Goal: Information Seeking & Learning: Learn about a topic

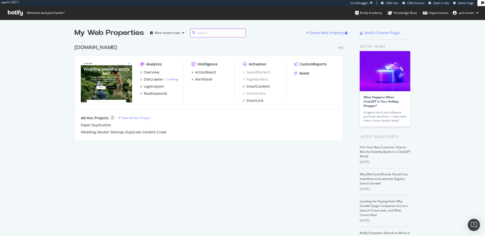
scroll to position [236, 485]
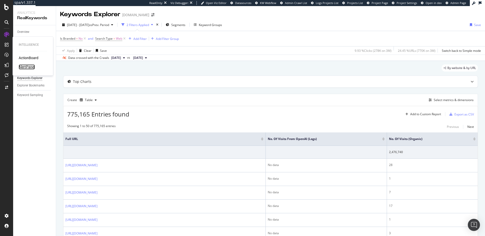
click at [25, 66] on div "AlertPanel" at bounding box center [27, 66] width 16 height 5
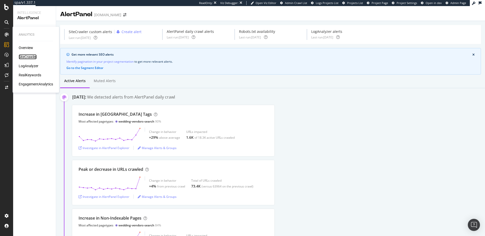
click at [25, 57] on div "SiteCrawler" at bounding box center [28, 56] width 18 height 5
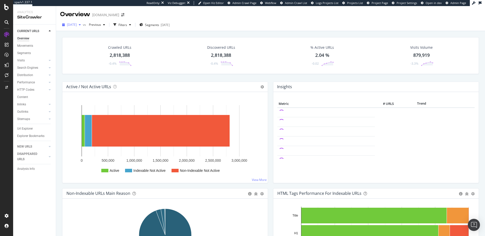
click at [77, 26] on span "2025 Aug. 15th" at bounding box center [72, 24] width 10 height 4
click at [235, 17] on div "Overview zola.com" at bounding box center [270, 12] width 429 height 13
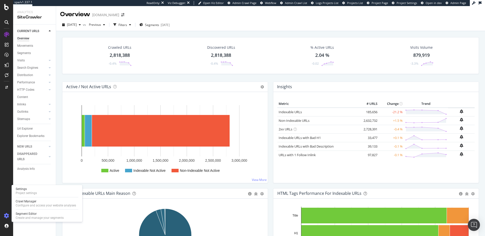
click at [10, 216] on div at bounding box center [7, 216] width 12 height 8
click at [21, 203] on div "Configure and access your website analyses" at bounding box center [46, 205] width 60 height 4
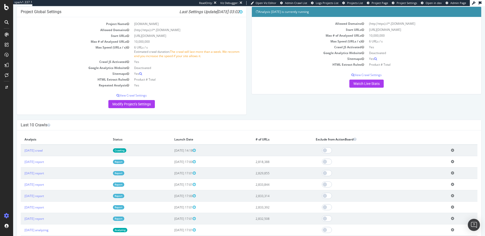
scroll to position [43, 0]
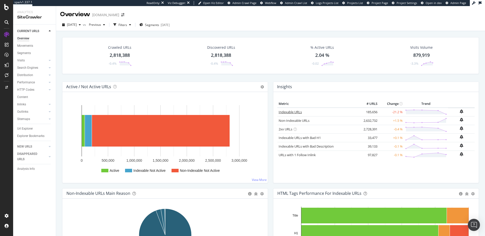
click at [291, 110] on link "Indexable URLs" at bounding box center [289, 112] width 23 height 5
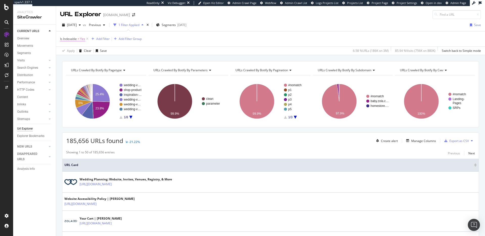
click at [68, 38] on span "Is Indexable" at bounding box center [68, 39] width 17 height 4
click at [180, 46] on div "Is Indexable = Yes Add Filter Add Filter Group" at bounding box center [270, 38] width 421 height 15
click at [431, 141] on div "Manage Columns" at bounding box center [423, 141] width 25 height 4
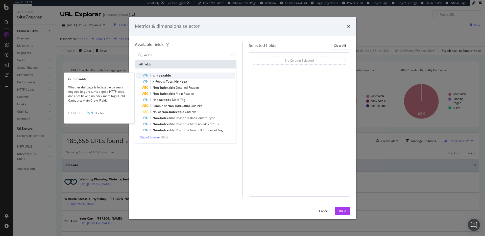
type input "index"
click at [188, 75] on div "Is Indexable" at bounding box center [188, 75] width 93 height 6
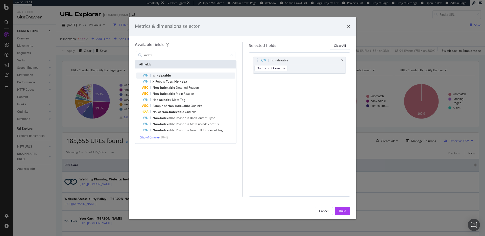
click at [188, 75] on div "Is Indexable" at bounding box center [188, 75] width 93 height 6
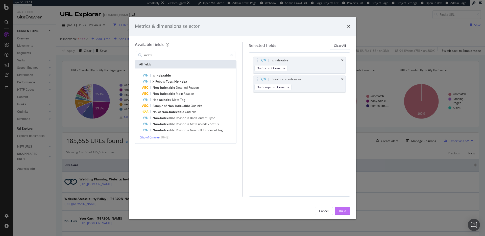
click at [342, 211] on div "Build" at bounding box center [342, 211] width 7 height 4
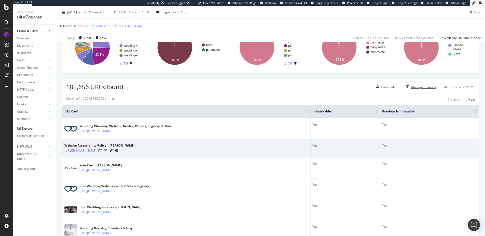
scroll to position [55, 0]
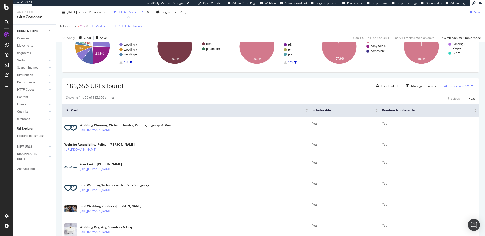
click at [474, 111] on div at bounding box center [475, 111] width 3 height 1
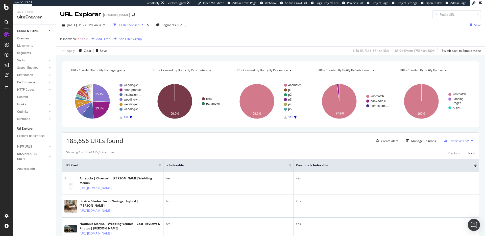
click at [70, 38] on span "Is Indexable" at bounding box center [68, 39] width 17 height 4
click at [176, 43] on div "Is Indexable = Yes Add Filter Add Filter Group" at bounding box center [270, 38] width 421 height 15
click at [79, 39] on span "=" at bounding box center [79, 39] width 2 height 4
click at [72, 58] on icon at bounding box center [72, 58] width 4 height 3
click at [169, 48] on div "Apply Clear Save 6.58 % URLs ( 186K on 3M ) 85.94 % Visits ( 756K on 880K ) Swi…" at bounding box center [270, 50] width 429 height 8
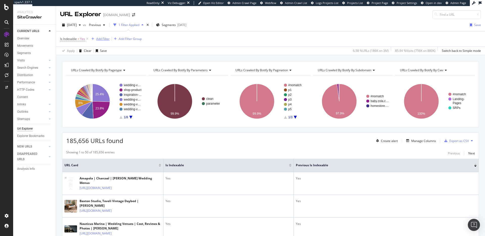
click at [99, 38] on div "Add Filter" at bounding box center [102, 39] width 13 height 4
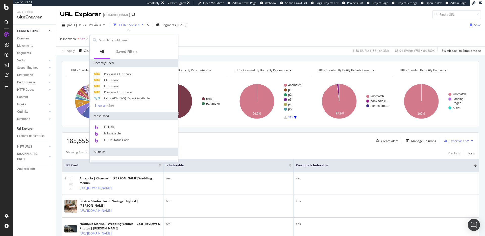
click at [205, 45] on div "Is Indexable = Yes Add Filter Add Filter Group" at bounding box center [270, 38] width 421 height 15
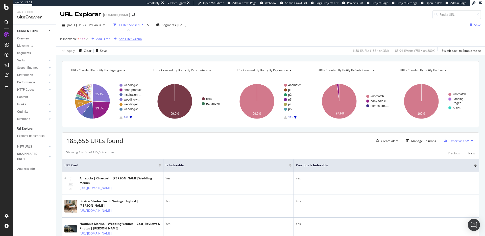
click at [88, 38] on icon at bounding box center [87, 38] width 4 height 5
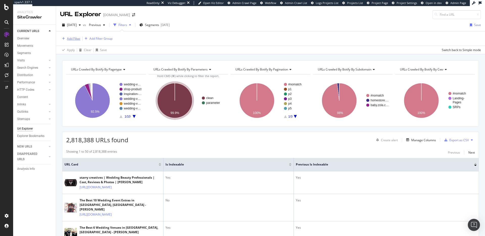
click at [70, 37] on div "Add Filter" at bounding box center [73, 38] width 13 height 4
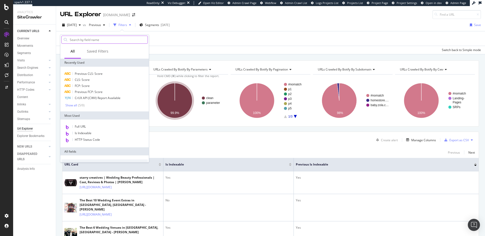
type input "i"
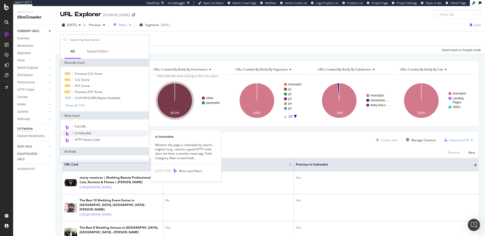
click at [82, 133] on span "Is Indexable" at bounding box center [83, 133] width 17 height 4
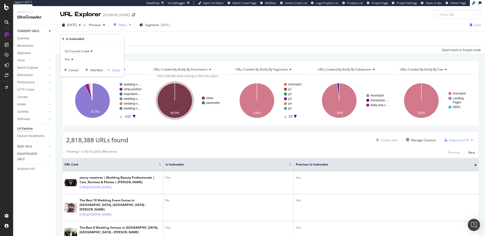
click at [72, 58] on icon at bounding box center [72, 59] width 4 height 3
click at [75, 76] on div "No" at bounding box center [93, 76] width 54 height 7
click at [114, 70] on div "Apply" at bounding box center [116, 70] width 8 height 4
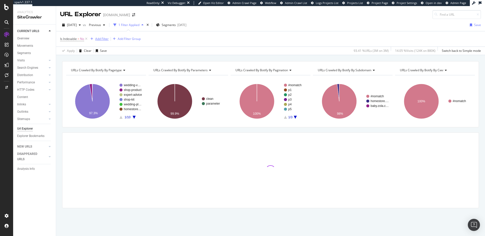
click at [94, 39] on div "button" at bounding box center [91, 38] width 7 height 3
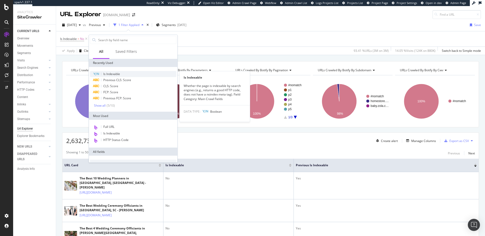
click at [123, 73] on div "Is Indexable" at bounding box center [133, 74] width 86 height 6
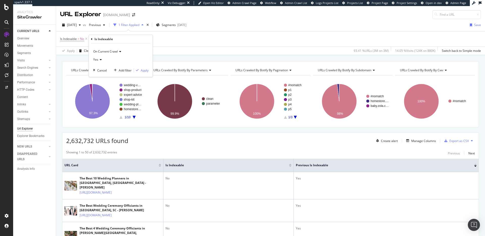
click at [101, 52] on span "On Current Crawl" at bounding box center [105, 51] width 24 height 4
click at [116, 70] on span "On Compared Crawl" at bounding box center [109, 68] width 29 height 4
click at [99, 60] on icon at bounding box center [100, 59] width 4 height 3
click at [147, 57] on div "Yes" at bounding box center [121, 60] width 56 height 8
click at [147, 69] on div "Apply" at bounding box center [145, 70] width 8 height 4
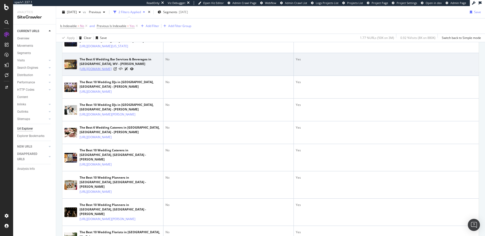
scroll to position [186, 0]
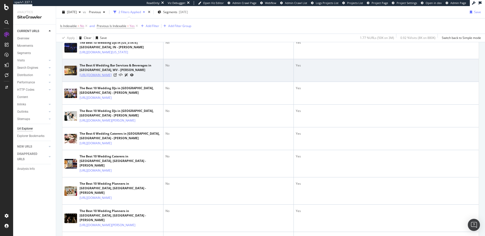
click at [112, 78] on link "https://www.zola.com/wedding-vendors/search/harpers-ferry-wv--wedding-bar-servi…" at bounding box center [96, 74] width 32 height 5
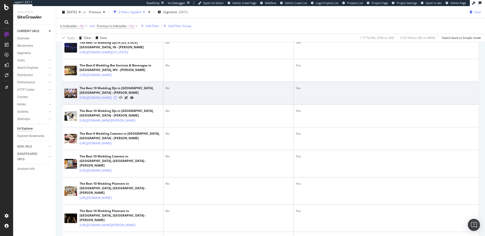
click at [117, 99] on icon at bounding box center [115, 97] width 3 height 3
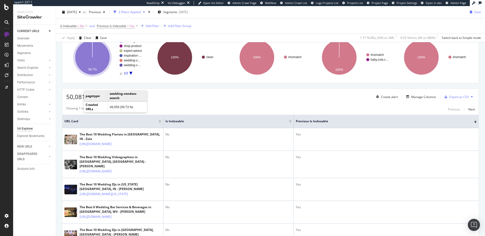
scroll to position [0, 0]
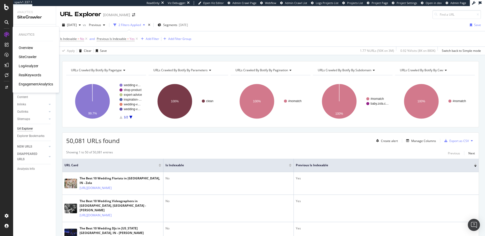
click at [29, 58] on div "SiteCrawler" at bounding box center [28, 56] width 18 height 5
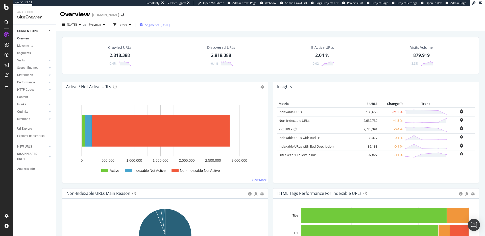
click at [159, 26] on span "Segments" at bounding box center [152, 25] width 14 height 4
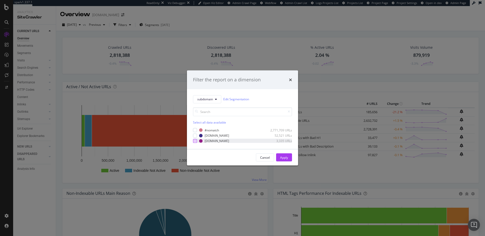
click at [196, 139] on div "modal" at bounding box center [195, 141] width 4 height 4
click at [282, 156] on div "Apply" at bounding box center [284, 157] width 8 height 4
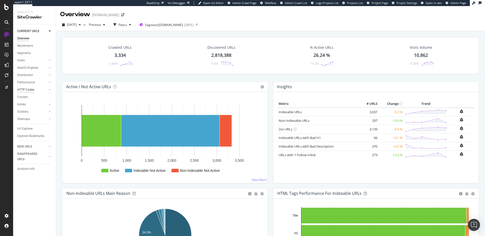
click at [33, 87] on div "HTTP Codes" at bounding box center [25, 89] width 17 height 5
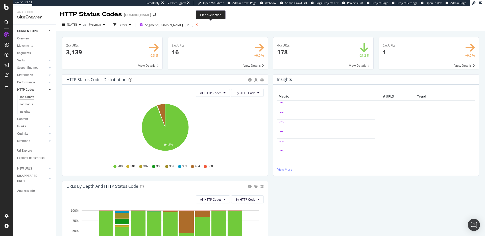
click at [200, 26] on icon at bounding box center [196, 24] width 6 height 7
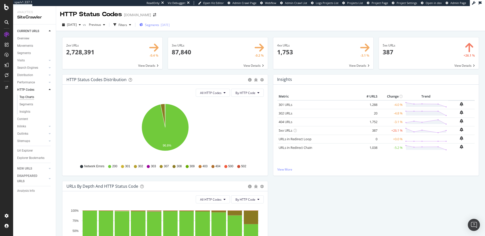
click at [159, 25] on span "Segments" at bounding box center [152, 25] width 14 height 4
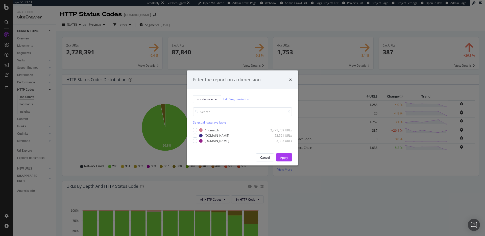
click at [78, 89] on div "Filter the report on a dimension subdomain Edit Segmentation Select all data av…" at bounding box center [242, 118] width 485 height 236
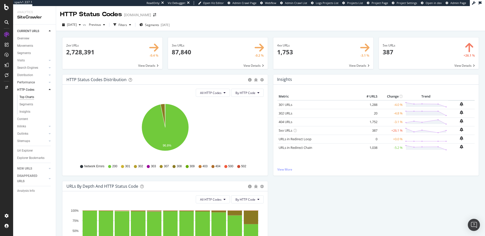
click at [36, 82] on link "Performance" at bounding box center [32, 82] width 30 height 5
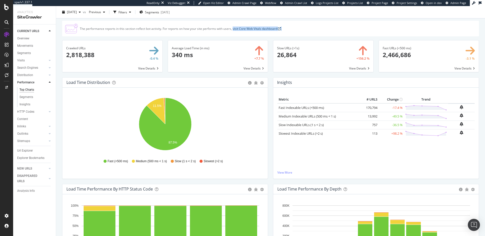
scroll to position [13, 0]
click at [25, 125] on div "Inlinks" at bounding box center [21, 126] width 9 height 5
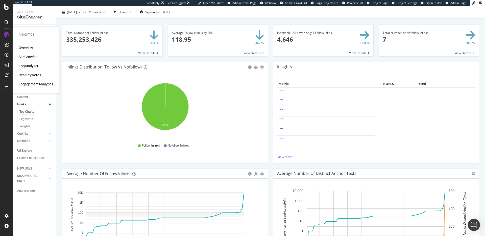
click at [29, 73] on div "RealKeywords" at bounding box center [30, 74] width 22 height 5
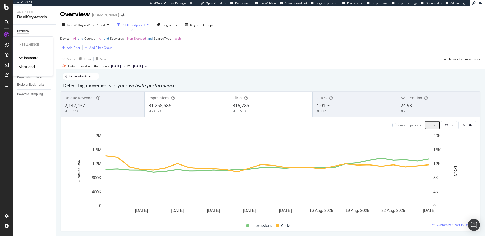
click at [31, 57] on div "ActionBoard" at bounding box center [29, 57] width 20 height 5
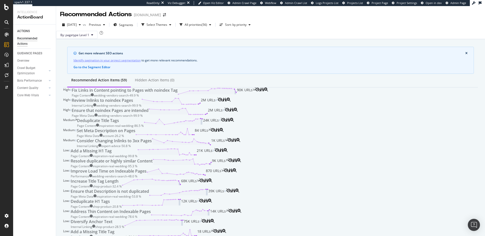
scroll to position [25, 0]
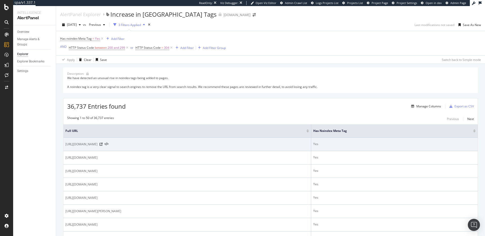
drag, startPoint x: 96, startPoint y: 144, endPoint x: 133, endPoint y: 144, distance: 36.6
click at [97, 144] on span "https://www.zola.com/wedding-vendors/search/broken-bow-ne--wedding-officiants" at bounding box center [81, 144] width 32 height 5
copy span "/wedding-vendors/search/"
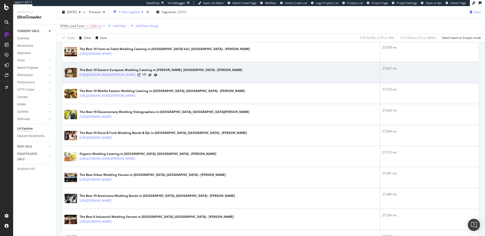
scroll to position [764, 0]
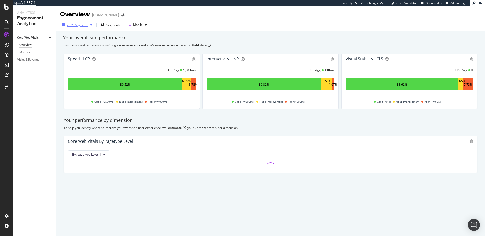
click at [83, 26] on div "2025 Aug. 23rd" at bounding box center [77, 25] width 21 height 4
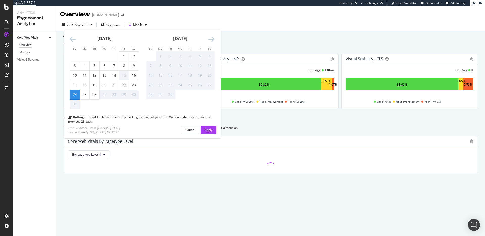
click at [299, 38] on div "Your overall site performance" at bounding box center [270, 38] width 415 height 7
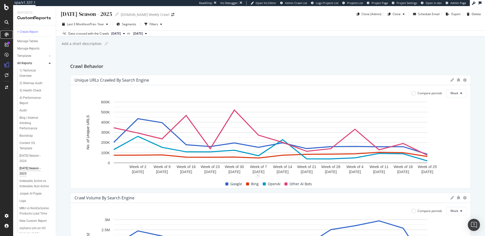
click at [6, 32] on div at bounding box center [7, 35] width 8 height 8
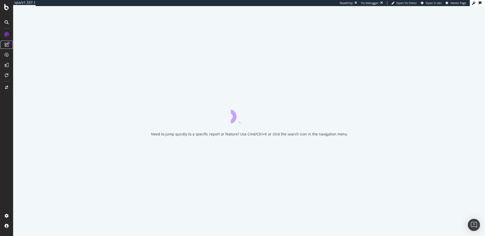
click at [6, 46] on icon at bounding box center [7, 45] width 4 height 4
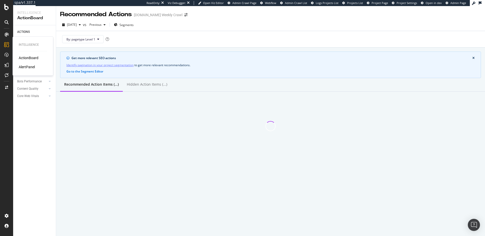
click at [22, 63] on div "ActionBoard AlertPanel" at bounding box center [33, 62] width 28 height 14
click at [23, 65] on div "AlertPanel" at bounding box center [27, 66] width 16 height 5
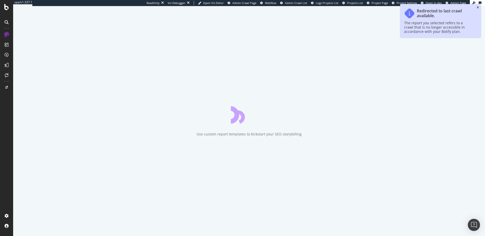
click at [477, 7] on icon "close toast" at bounding box center [477, 7] width 2 height 3
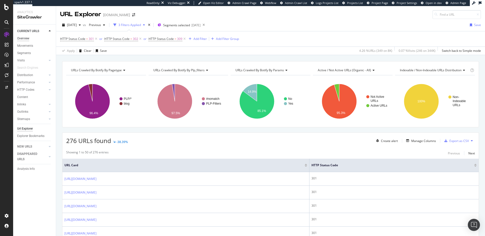
click at [25, 39] on div "Overview" at bounding box center [23, 38] width 12 height 5
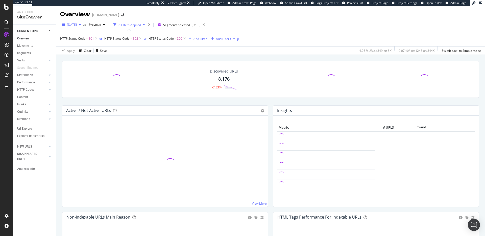
click at [75, 26] on span "[DATE]" at bounding box center [72, 24] width 10 height 4
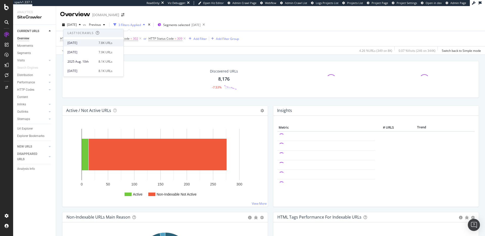
click at [91, 45] on div "[DATE] 7.8K URLs" at bounding box center [93, 42] width 60 height 7
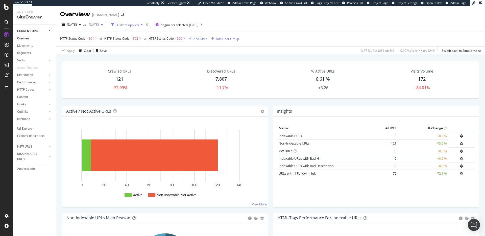
click at [99, 23] on span "[DATE]" at bounding box center [93, 24] width 12 height 4
click at [124, 53] on div "[DATE]" at bounding box center [112, 52] width 28 height 5
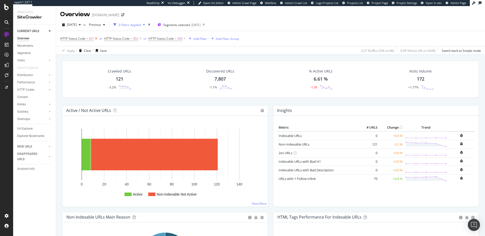
click at [96, 39] on icon at bounding box center [96, 38] width 4 height 5
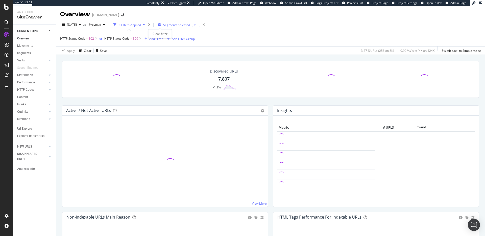
click at [151, 25] on div "times" at bounding box center [149, 24] width 4 height 5
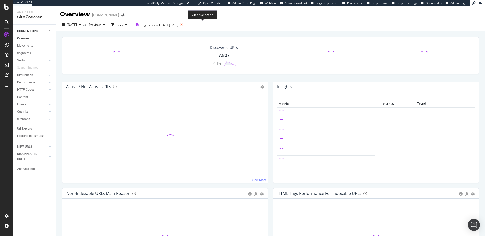
click at [185, 24] on icon at bounding box center [181, 24] width 6 height 7
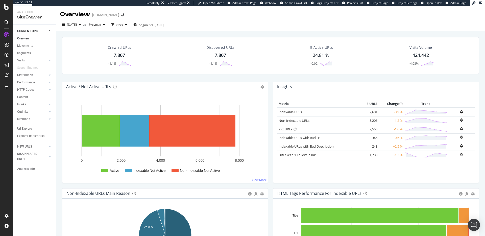
click at [297, 122] on link "Non-Indexable URLs" at bounding box center [293, 120] width 31 height 5
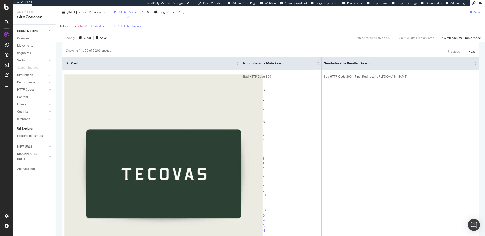
scroll to position [104, 0]
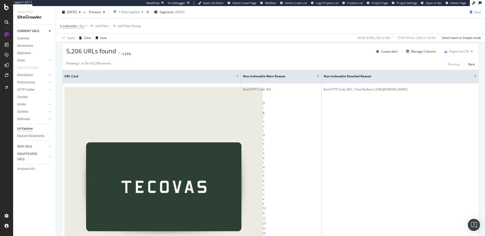
scroll to position [105, 0]
